Goal: Information Seeking & Learning: Learn about a topic

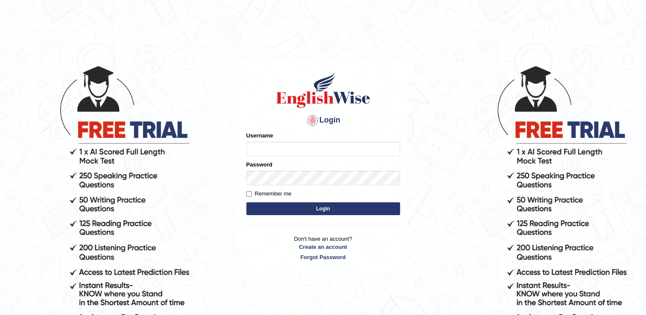
type input "pooja_pte"
click at [294, 210] on button "Login" at bounding box center [323, 208] width 154 height 13
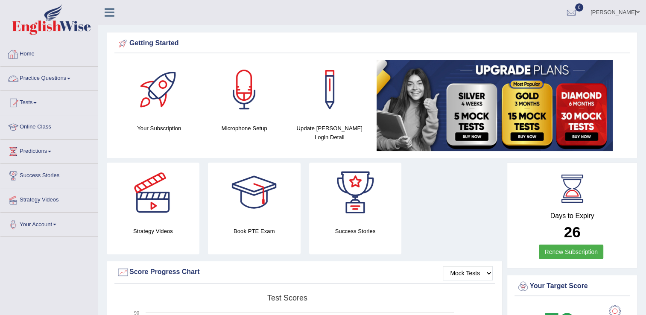
click at [57, 75] on link "Practice Questions" at bounding box center [48, 77] width 97 height 21
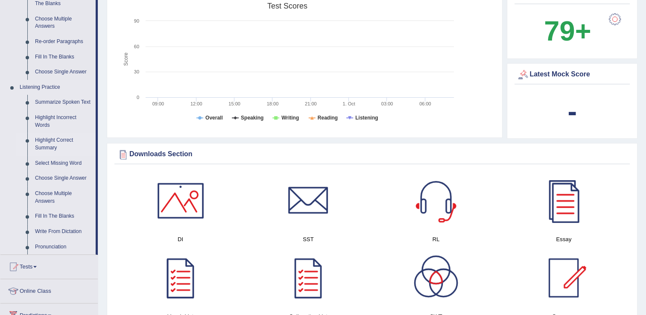
scroll to position [342, 0]
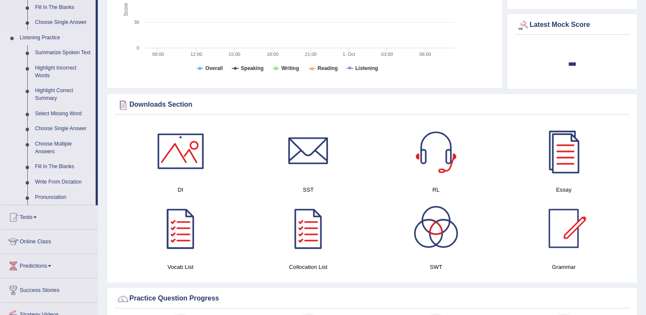
click at [70, 181] on link "Write From Dictation" at bounding box center [63, 182] width 64 height 15
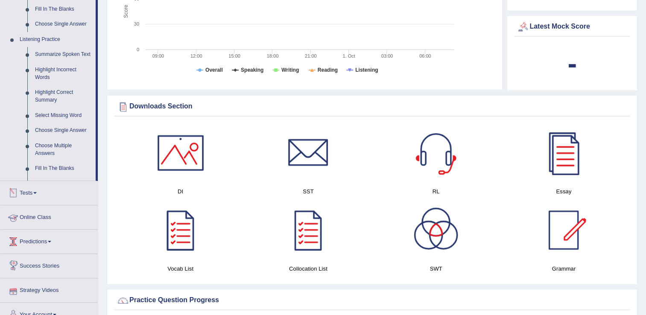
scroll to position [536, 0]
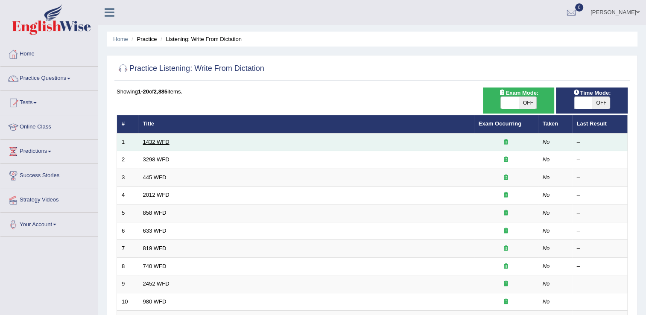
click at [166, 144] on link "1432 WFD" at bounding box center [156, 142] width 26 height 6
